Goal: Transaction & Acquisition: Subscribe to service/newsletter

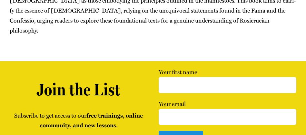
scroll to position [462, 0]
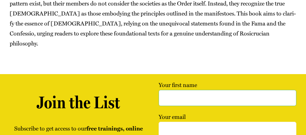
click at [166, 90] on input "Your first name" at bounding box center [228, 98] width 138 height 16
type input "[PERSON_NAME]"
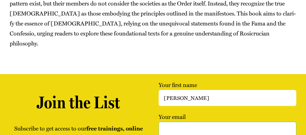
type input "[EMAIL_ADDRESS][DOMAIN_NAME]"
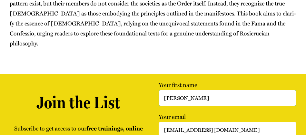
click at [214, 90] on input "Charles R Demarest" at bounding box center [228, 98] width 138 height 16
type input "Charles"
click at [230, 122] on input "crdemarest337@gmail.com" at bounding box center [228, 130] width 138 height 16
type input "crdemarest337@gmail.com"
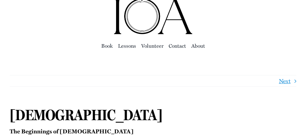
scroll to position [0, 0]
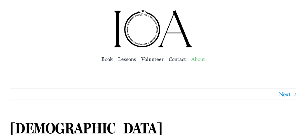
click at [200, 59] on span "About" at bounding box center [198, 58] width 14 height 9
